Goal: Use online tool/utility

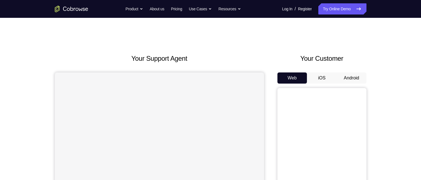
click at [345, 76] on button "Android" at bounding box center [352, 77] width 30 height 11
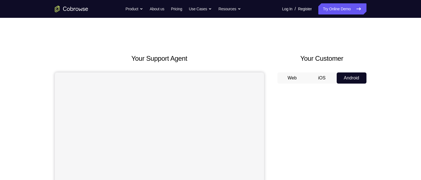
click at [318, 76] on button "iOS" at bounding box center [322, 77] width 30 height 11
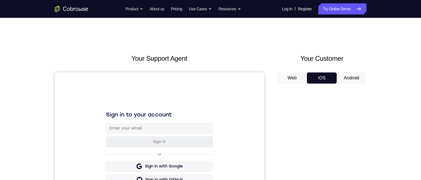
click at [349, 74] on button "Android" at bounding box center [352, 77] width 30 height 11
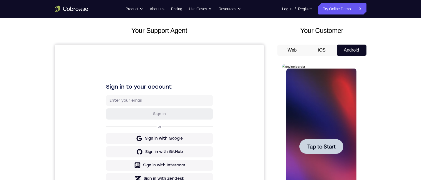
click at [323, 142] on div at bounding box center [322, 146] width 44 height 15
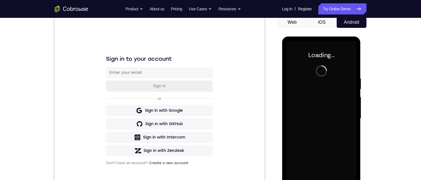
scroll to position [84, 0]
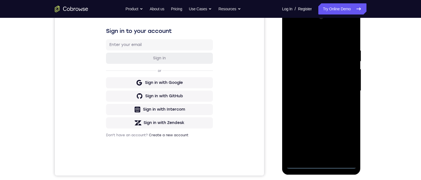
click at [322, 165] on div at bounding box center [322, 91] width 70 height 156
click at [347, 141] on div at bounding box center [322, 91] width 70 height 156
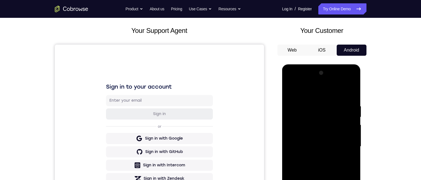
click at [317, 88] on div at bounding box center [322, 147] width 70 height 156
click at [343, 143] on div at bounding box center [322, 147] width 70 height 156
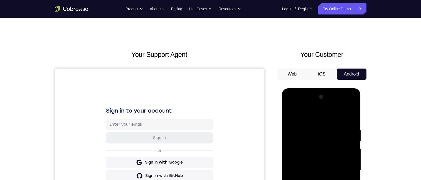
click at [315, 235] on div at bounding box center [322, 170] width 70 height 156
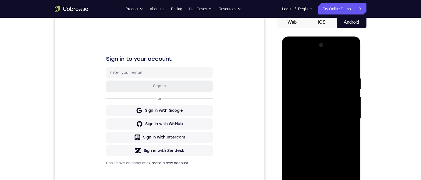
scroll to position [28, 0]
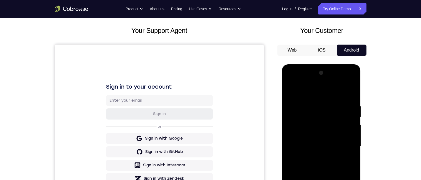
click at [314, 171] on div at bounding box center [322, 147] width 70 height 156
click at [324, 136] on div at bounding box center [322, 147] width 70 height 156
click at [324, 143] on div at bounding box center [322, 147] width 70 height 156
click at [316, 146] on div at bounding box center [322, 147] width 70 height 156
click at [324, 132] on div at bounding box center [322, 147] width 70 height 156
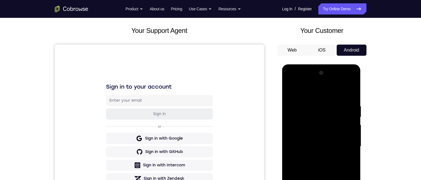
click at [315, 143] on div at bounding box center [322, 147] width 70 height 156
click at [303, 149] on div at bounding box center [322, 147] width 70 height 156
click at [316, 206] on div at bounding box center [322, 147] width 70 height 156
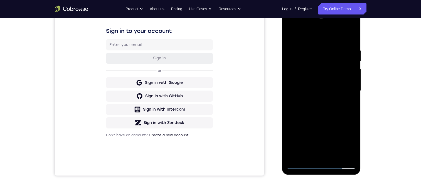
click at [314, 74] on div at bounding box center [322, 91] width 70 height 156
drag, startPoint x: 299, startPoint y: 160, endPoint x: 299, endPoint y: 165, distance: 4.5
click at [299, 161] on div at bounding box center [322, 91] width 70 height 156
click at [299, 165] on div at bounding box center [322, 91] width 70 height 156
click at [322, 74] on div at bounding box center [322, 91] width 70 height 156
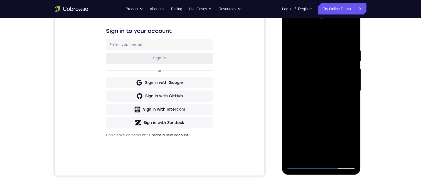
click at [299, 165] on div at bounding box center [322, 91] width 70 height 156
click at [319, 73] on div at bounding box center [322, 91] width 70 height 156
click at [347, 27] on div at bounding box center [322, 91] width 70 height 156
click at [296, 25] on div at bounding box center [322, 91] width 70 height 156
click at [312, 75] on div at bounding box center [322, 91] width 70 height 156
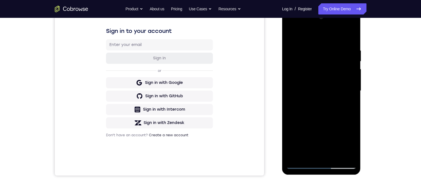
click at [294, 43] on div at bounding box center [322, 91] width 70 height 156
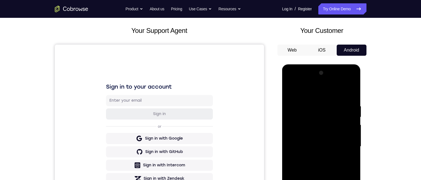
click at [352, 94] on div at bounding box center [322, 147] width 70 height 156
click at [340, 98] on div at bounding box center [322, 147] width 70 height 156
click at [345, 81] on div at bounding box center [322, 147] width 70 height 156
click at [303, 90] on div at bounding box center [322, 147] width 70 height 156
click at [312, 143] on div at bounding box center [322, 147] width 70 height 156
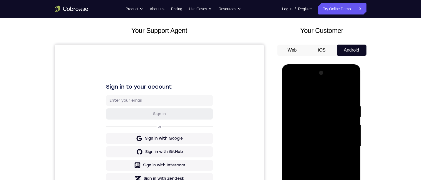
click at [310, 131] on div at bounding box center [322, 147] width 70 height 156
click at [310, 123] on div at bounding box center [322, 147] width 70 height 156
click at [311, 122] on div at bounding box center [322, 147] width 70 height 156
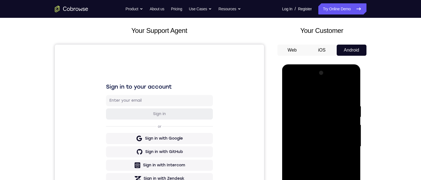
click at [311, 122] on div at bounding box center [322, 147] width 70 height 156
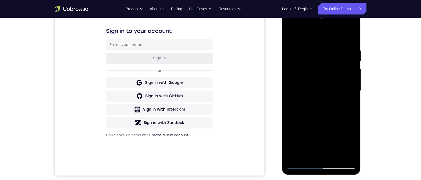
click at [311, 67] on div at bounding box center [322, 91] width 70 height 156
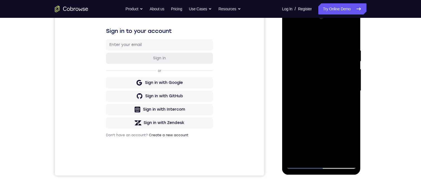
click at [311, 67] on div at bounding box center [322, 91] width 70 height 156
click at [324, 58] on div at bounding box center [322, 91] width 70 height 156
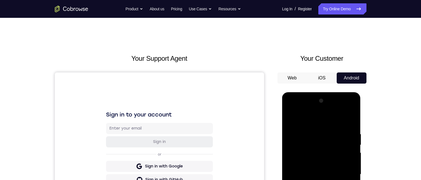
click at [333, 157] on div at bounding box center [322, 174] width 70 height 156
click at [324, 187] on div at bounding box center [322, 174] width 70 height 156
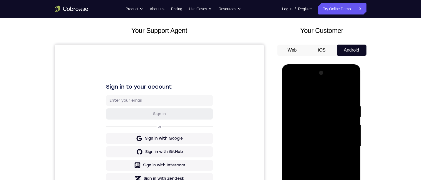
scroll to position [139, 0]
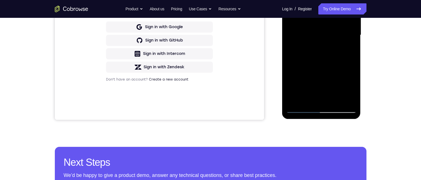
drag, startPoint x: 335, startPoint y: 98, endPoint x: 618, endPoint y: 74, distance: 284.3
click at [335, 98] on div at bounding box center [322, 35] width 70 height 156
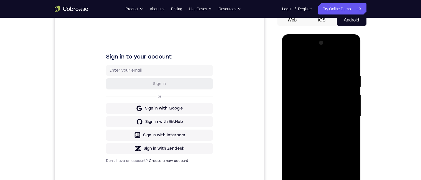
scroll to position [56, 0]
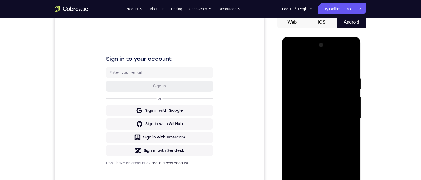
click at [334, 181] on div at bounding box center [322, 119] width 70 height 156
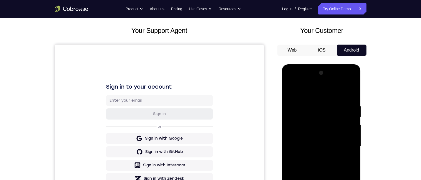
click at [328, 166] on div at bounding box center [322, 147] width 70 height 156
click at [323, 165] on div at bounding box center [322, 147] width 70 height 156
click at [341, 154] on div at bounding box center [322, 147] width 70 height 156
click at [343, 155] on div at bounding box center [322, 147] width 70 height 156
click at [310, 138] on div at bounding box center [322, 147] width 70 height 156
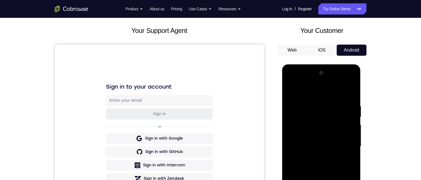
scroll to position [84, 0]
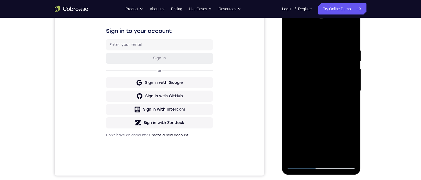
click at [289, 35] on div at bounding box center [322, 91] width 70 height 156
click at [309, 87] on div at bounding box center [322, 91] width 70 height 156
click at [344, 127] on div at bounding box center [322, 91] width 70 height 156
click at [308, 155] on div at bounding box center [322, 91] width 70 height 156
click at [351, 102] on div at bounding box center [322, 91] width 70 height 156
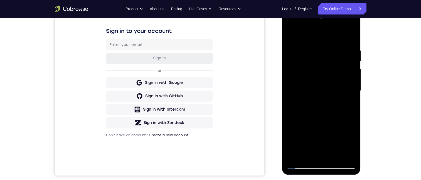
scroll to position [28, 0]
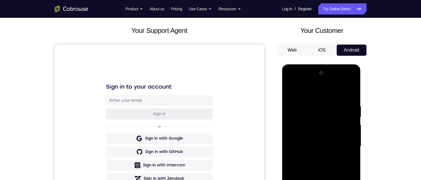
click at [293, 90] on div at bounding box center [322, 147] width 70 height 156
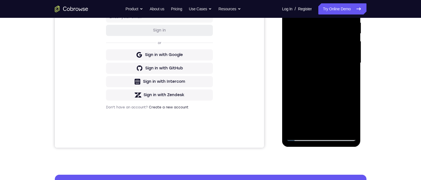
click at [301, 138] on div at bounding box center [322, 63] width 70 height 156
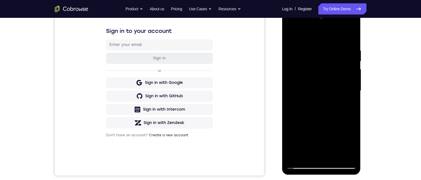
click at [306, 83] on div at bounding box center [322, 91] width 70 height 156
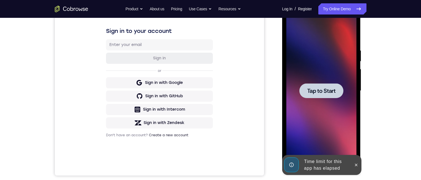
click at [335, 87] on button "Tap to Start" at bounding box center [322, 90] width 44 height 15
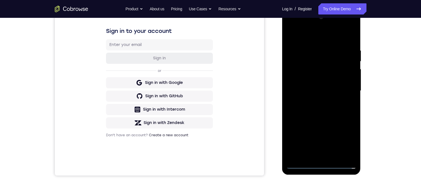
click at [323, 162] on div at bounding box center [322, 91] width 70 height 156
click at [323, 165] on div at bounding box center [322, 91] width 70 height 156
click at [343, 141] on div at bounding box center [322, 91] width 70 height 156
click at [314, 35] on div at bounding box center [322, 91] width 70 height 156
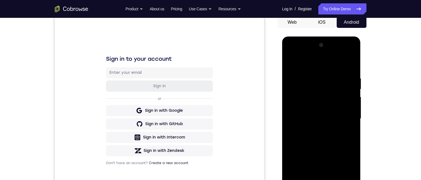
click at [343, 116] on div at bounding box center [322, 119] width 70 height 156
click at [315, 130] on div at bounding box center [322, 119] width 70 height 156
click at [319, 146] on div at bounding box center [322, 119] width 70 height 156
click at [320, 116] on div at bounding box center [322, 119] width 70 height 156
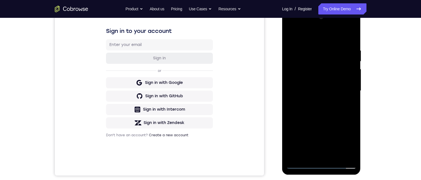
click at [309, 92] on div at bounding box center [322, 91] width 70 height 156
click at [405, 92] on div "Your Support Agent Your Customer Web iOS Android Next Steps We’d be happy to gi…" at bounding box center [210, 117] width 421 height 367
click at [331, 82] on div at bounding box center [322, 91] width 70 height 156
click at [331, 92] on div at bounding box center [322, 91] width 70 height 156
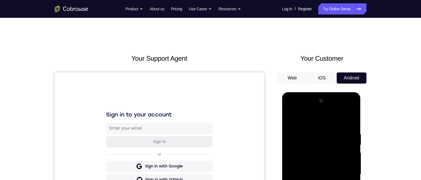
scroll to position [56, 0]
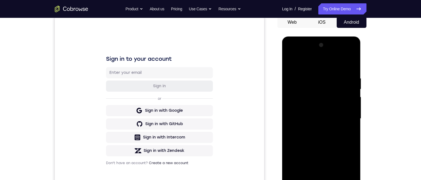
click at [316, 172] on div at bounding box center [322, 119] width 70 height 156
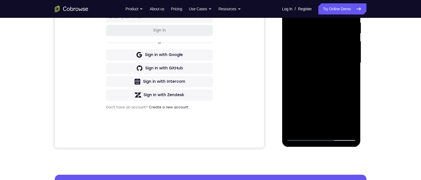
click at [322, 45] on div at bounding box center [322, 63] width 70 height 156
click at [346, 0] on div at bounding box center [322, 63] width 70 height 156
click at [300, 0] on div at bounding box center [322, 63] width 70 height 156
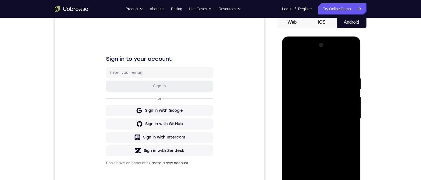
click at [300, 103] on div at bounding box center [322, 119] width 70 height 156
click at [316, 130] on div at bounding box center [322, 119] width 70 height 156
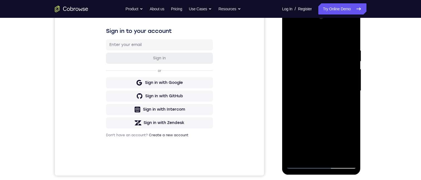
click at [317, 120] on div at bounding box center [322, 91] width 70 height 156
click at [324, 85] on div at bounding box center [322, 91] width 70 height 156
click at [314, 73] on div at bounding box center [322, 91] width 70 height 156
click at [320, 68] on div at bounding box center [322, 91] width 70 height 156
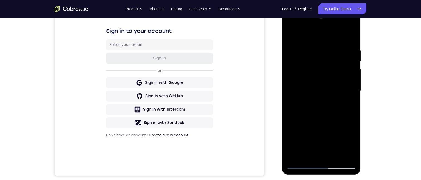
click at [320, 68] on div at bounding box center [322, 91] width 70 height 156
click at [326, 75] on div at bounding box center [322, 91] width 70 height 156
click at [322, 63] on div at bounding box center [322, 91] width 70 height 156
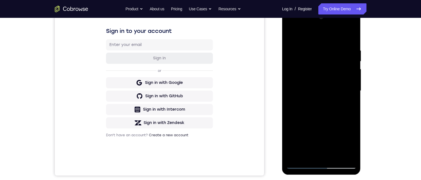
click at [322, 63] on div at bounding box center [322, 91] width 70 height 156
click at [322, 64] on div at bounding box center [322, 91] width 70 height 156
click at [319, 65] on div at bounding box center [322, 91] width 70 height 156
click at [333, 157] on div at bounding box center [322, 91] width 70 height 156
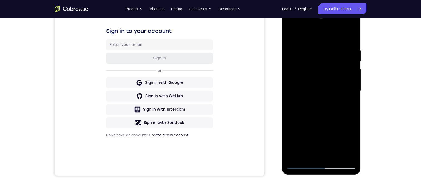
click at [353, 42] on div at bounding box center [322, 91] width 70 height 156
click at [333, 101] on div at bounding box center [322, 91] width 70 height 156
click at [335, 158] on div at bounding box center [322, 91] width 70 height 156
click at [333, 154] on div at bounding box center [322, 91] width 70 height 156
click at [324, 107] on div at bounding box center [322, 91] width 70 height 156
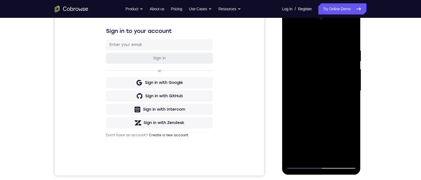
click at [320, 113] on div at bounding box center [322, 91] width 70 height 156
click at [319, 111] on div at bounding box center [322, 91] width 70 height 156
click at [346, 99] on div at bounding box center [322, 91] width 70 height 156
click at [325, 80] on div at bounding box center [322, 91] width 70 height 156
click at [348, 102] on div at bounding box center [322, 91] width 70 height 156
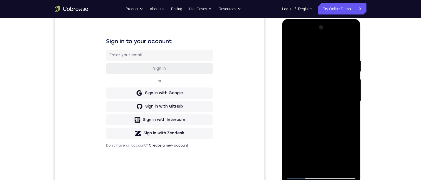
scroll to position [56, 0]
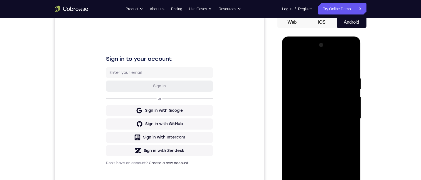
click at [290, 62] on div at bounding box center [322, 119] width 70 height 156
click at [292, 63] on div at bounding box center [322, 119] width 70 height 156
click at [331, 75] on div at bounding box center [322, 119] width 70 height 156
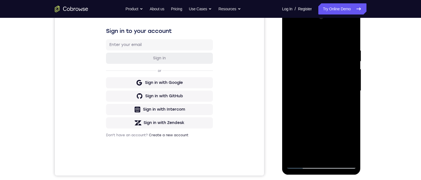
click at [346, 87] on div at bounding box center [322, 91] width 70 height 156
click at [350, 59] on div at bounding box center [322, 91] width 70 height 156
click at [348, 58] on div at bounding box center [322, 91] width 70 height 156
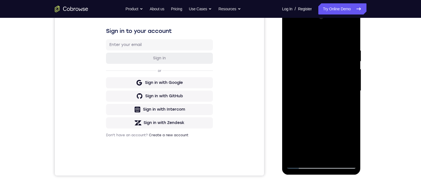
click at [343, 26] on div at bounding box center [322, 91] width 70 height 156
click at [304, 26] on div at bounding box center [322, 91] width 70 height 156
click at [313, 77] on div at bounding box center [322, 91] width 70 height 156
drag, startPoint x: 158, startPoint y: 76, endPoint x: 284, endPoint y: 75, distance: 125.6
click at [282, 75] on html "Online web based iOS Simulators and Android Emulators. Run iPhone, iPad, Mobile…" at bounding box center [321, 92] width 79 height 167
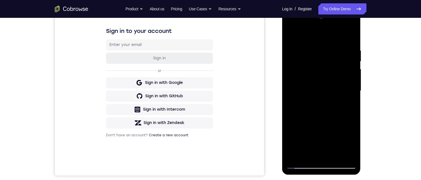
drag, startPoint x: 335, startPoint y: 78, endPoint x: 304, endPoint y: 76, distance: 31.0
click at [304, 76] on div at bounding box center [322, 91] width 70 height 156
click at [337, 75] on div at bounding box center [322, 91] width 70 height 156
